Goal: Task Accomplishment & Management: Manage account settings

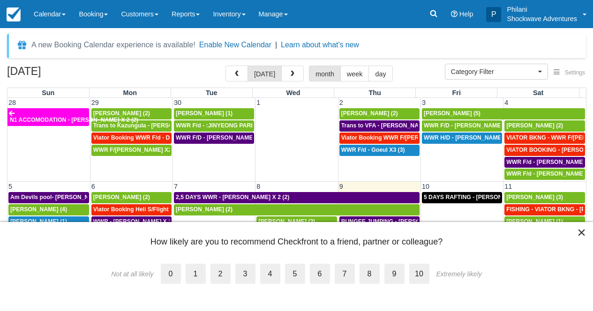
select select
click at [584, 236] on button "×" at bounding box center [581, 232] width 9 height 15
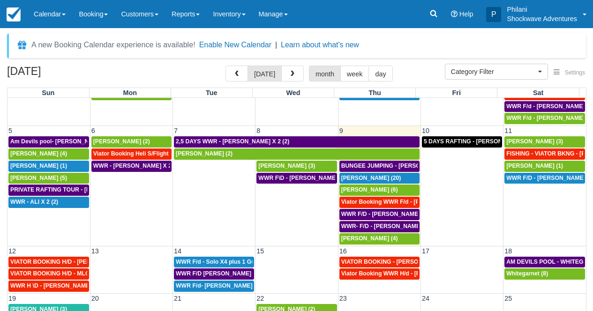
scroll to position [64, 0]
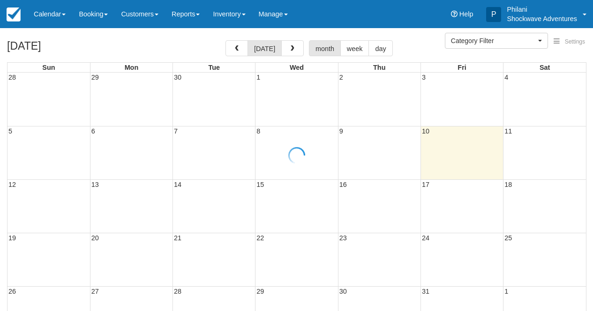
select select
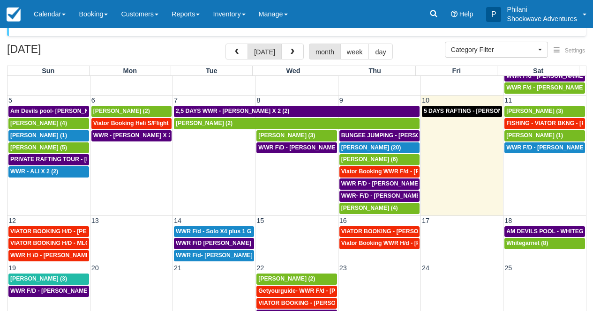
scroll to position [30, 0]
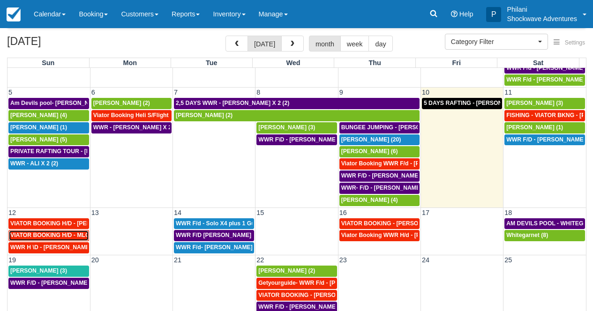
click at [52, 238] on span "VIATOR BOOKING H/D - MLONDOLOZI MAHLENGENI X 4 (4)" at bounding box center [92, 235] width 164 height 7
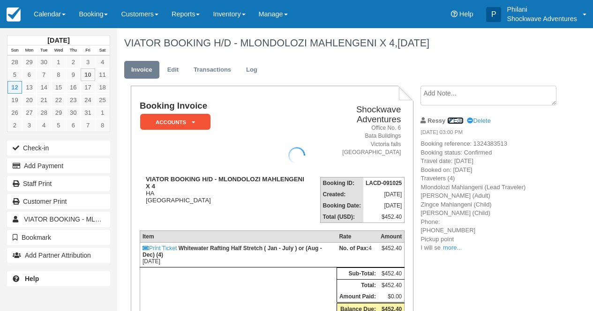
click at [461, 120] on link "Edit" at bounding box center [455, 120] width 16 height 7
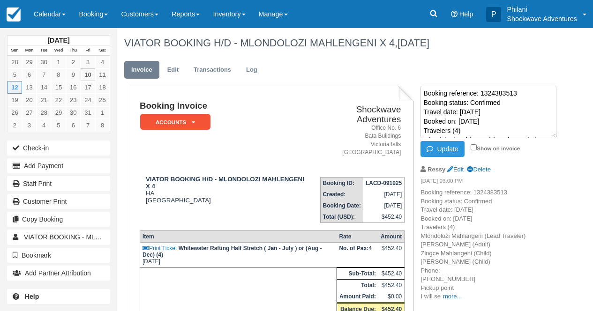
click at [424, 91] on textarea "Booking reference: 1324383513 Booking status: Confirmed Travel date: [DATE] Boo…" at bounding box center [488, 112] width 136 height 52
click at [427, 89] on textarea "Booking reference: 1324383513 Booking status: Confirmed Travel date: [DATE] Boo…" at bounding box center [488, 112] width 136 height 52
paste textarea "Questions and answers: --- Passenger Heights : 169 cm, 132 cm, 149 cm, 158 cm P…"
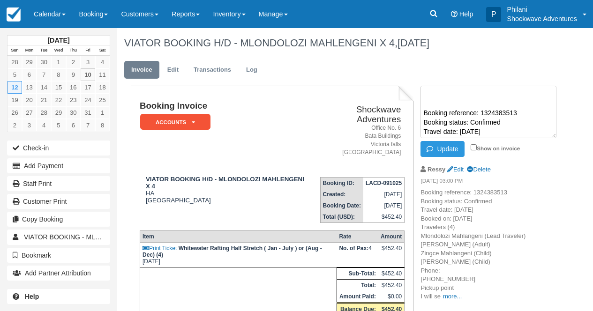
scroll to position [84, 0]
type textarea "Questions and answers: --- Passenger Heights : 169 cm, 132 cm, 149 cm, 158 cm P…"
click at [474, 146] on input "Show on invoice" at bounding box center [473, 147] width 6 height 6
checkbox input "true"
click at [453, 154] on button "Update" at bounding box center [442, 149] width 44 height 16
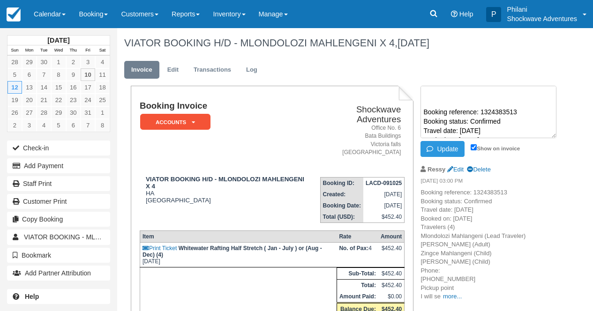
scroll to position [0, 0]
